Goal: Check status: Check status

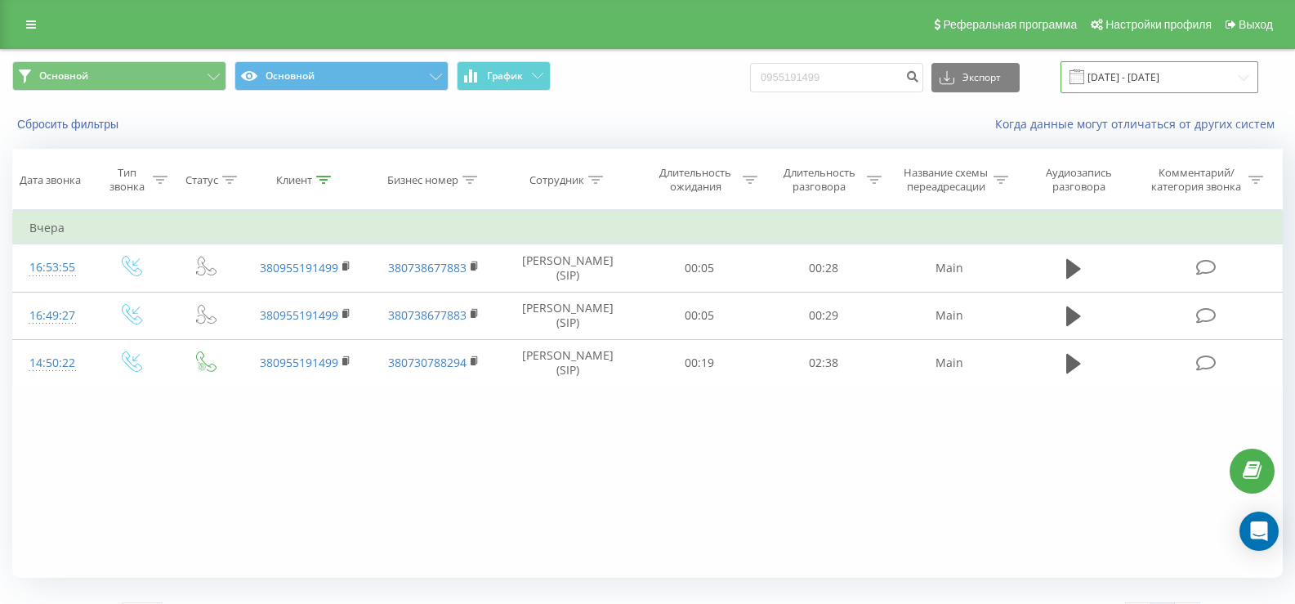
click at [1144, 72] on input "[DATE] - [DATE]" at bounding box center [1160, 77] width 198 height 32
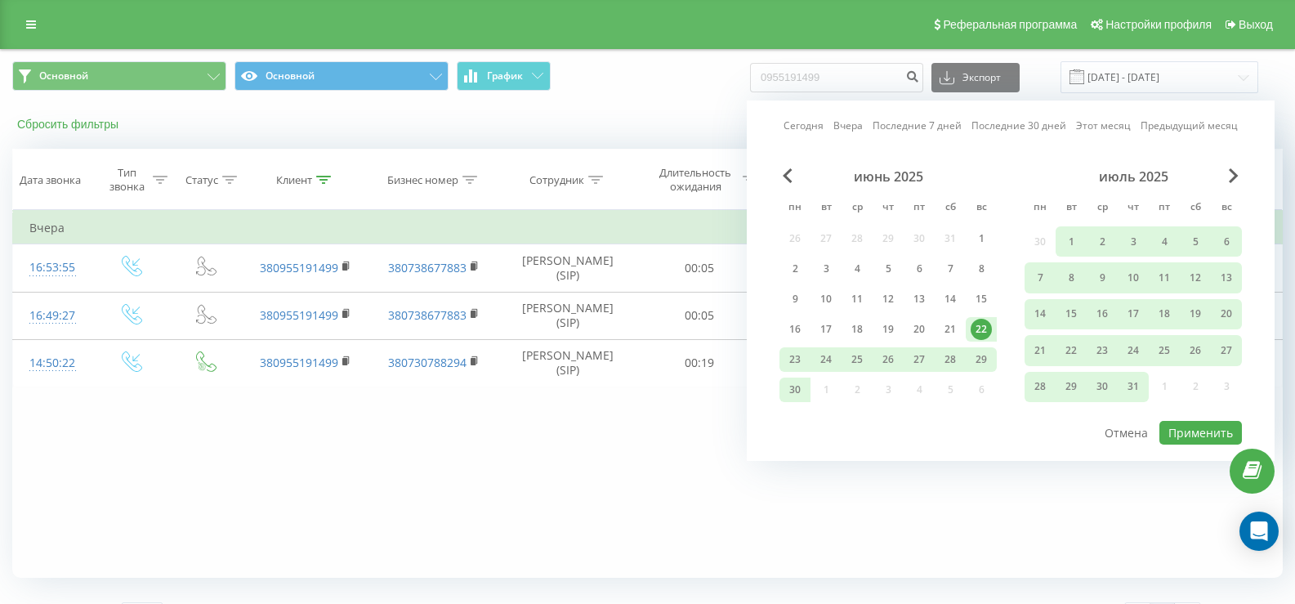
click at [70, 129] on button "Сбросить фильтры" at bounding box center [69, 124] width 114 height 15
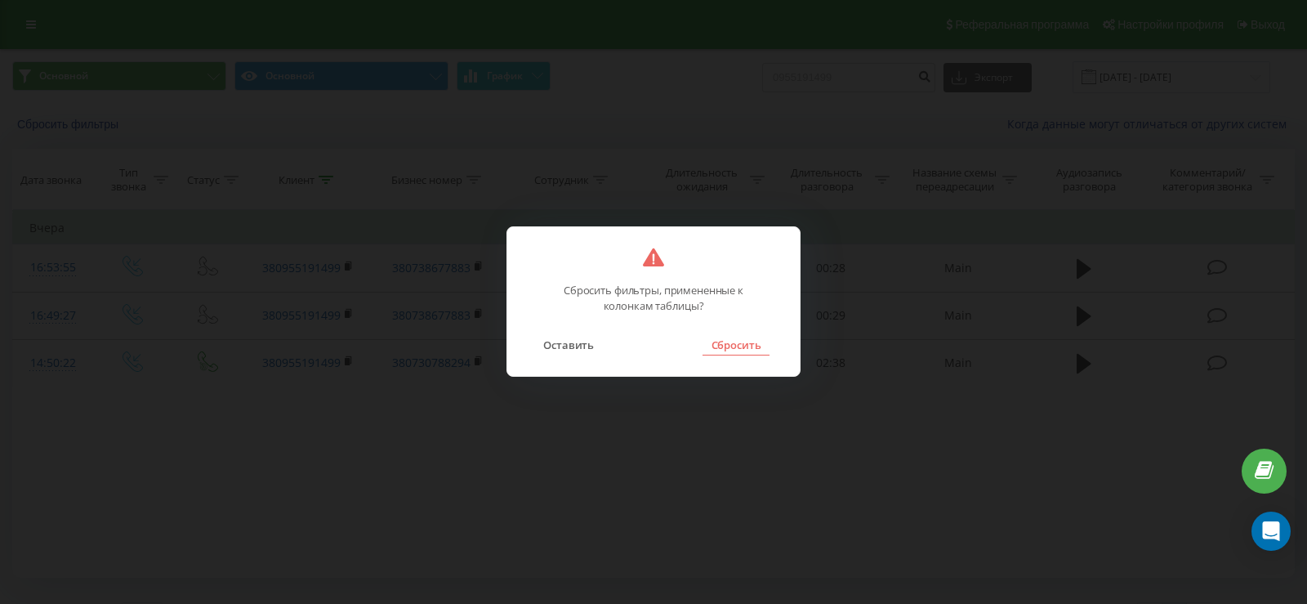
click at [763, 344] on button "Сбросить" at bounding box center [736, 344] width 66 height 21
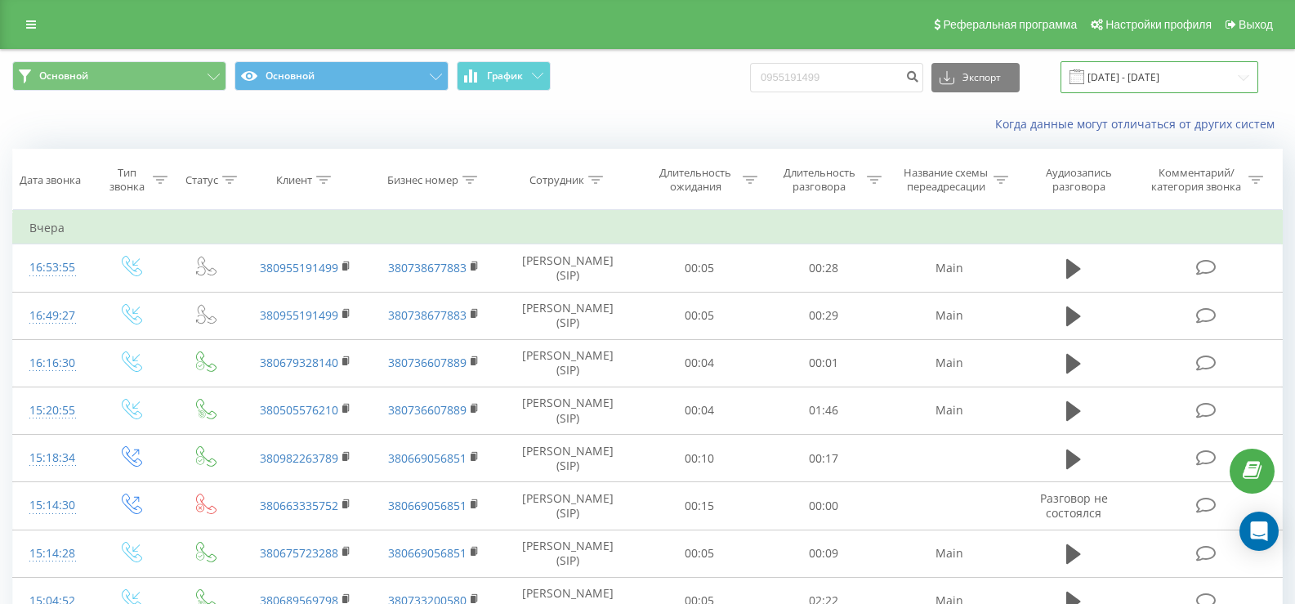
click at [1120, 70] on input "[DATE] - [DATE]" at bounding box center [1160, 77] width 198 height 32
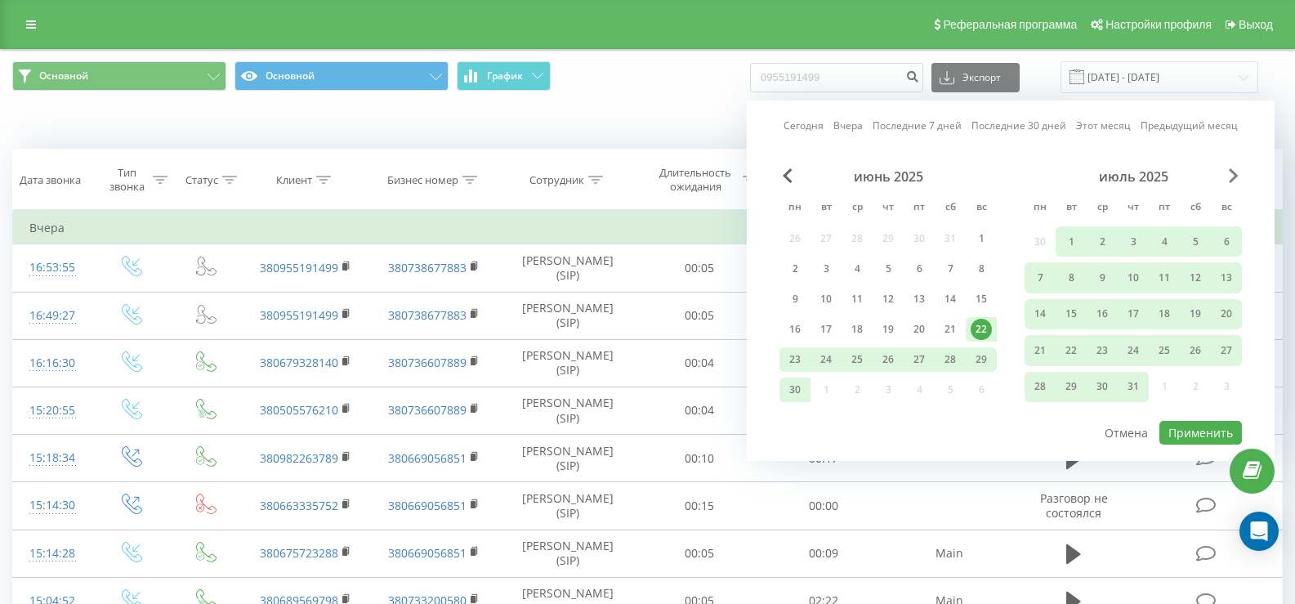
click at [1232, 174] on span "Next Month" at bounding box center [1234, 175] width 10 height 15
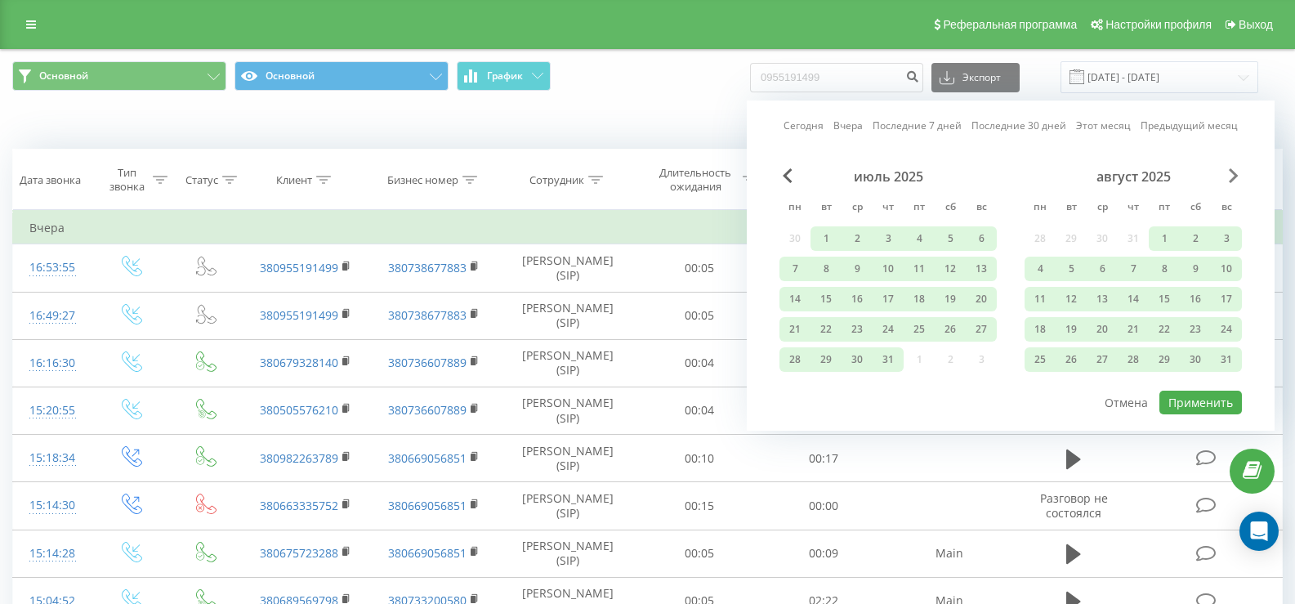
click at [1232, 174] on span "Next Month" at bounding box center [1234, 175] width 10 height 15
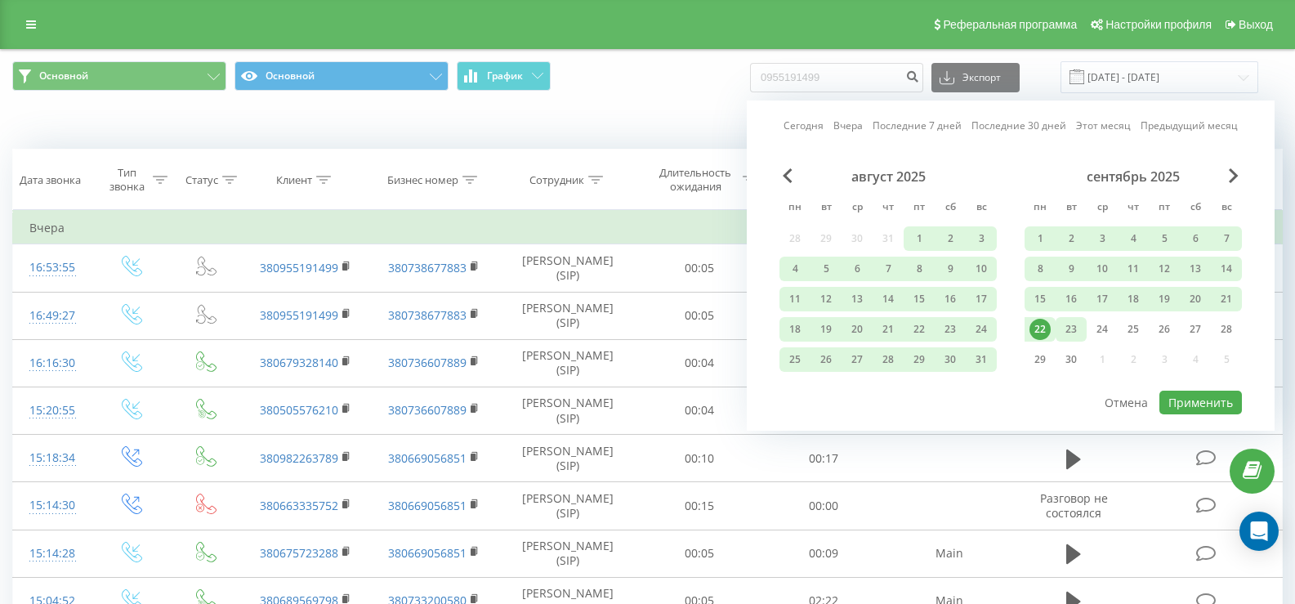
click at [1068, 329] on div "23" at bounding box center [1071, 329] width 21 height 21
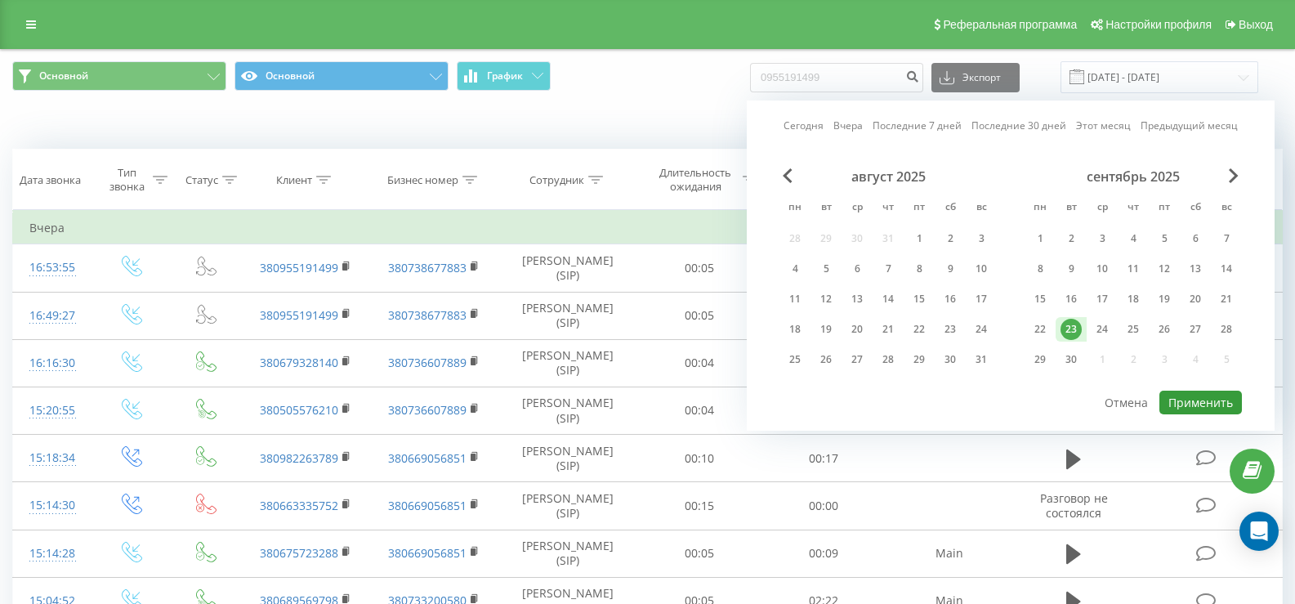
click at [1187, 395] on button "Применить" at bounding box center [1200, 403] width 83 height 24
type input "[DATE] - [DATE]"
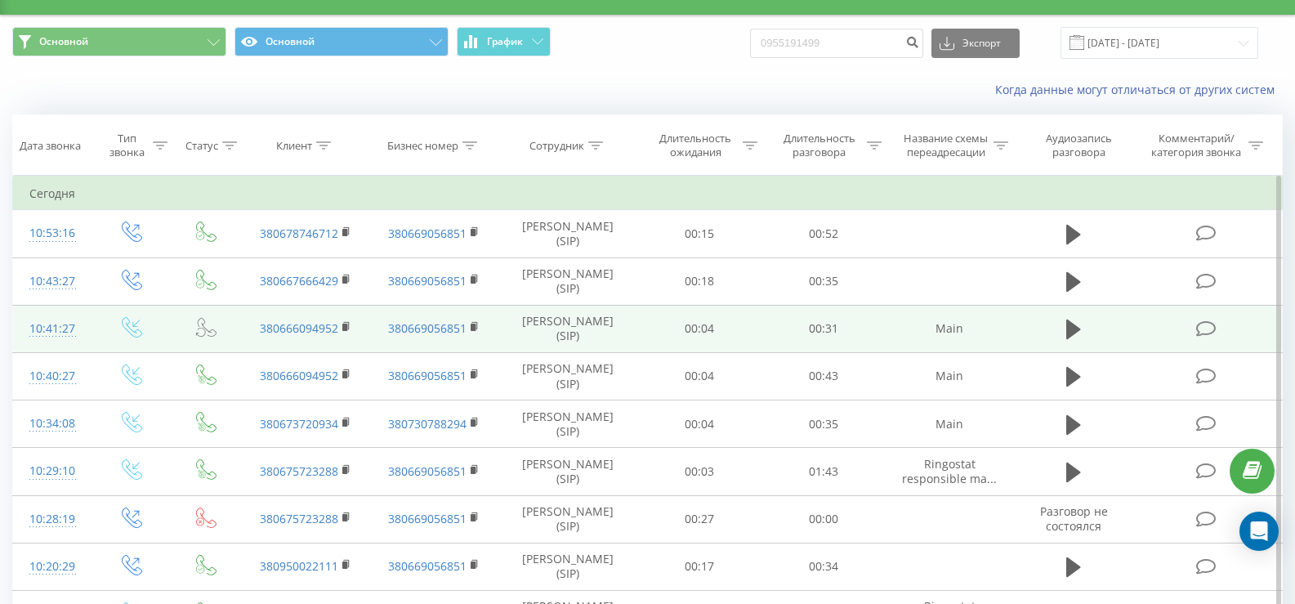
scroll to position [34, 0]
